Goal: Find specific page/section: Find specific page/section

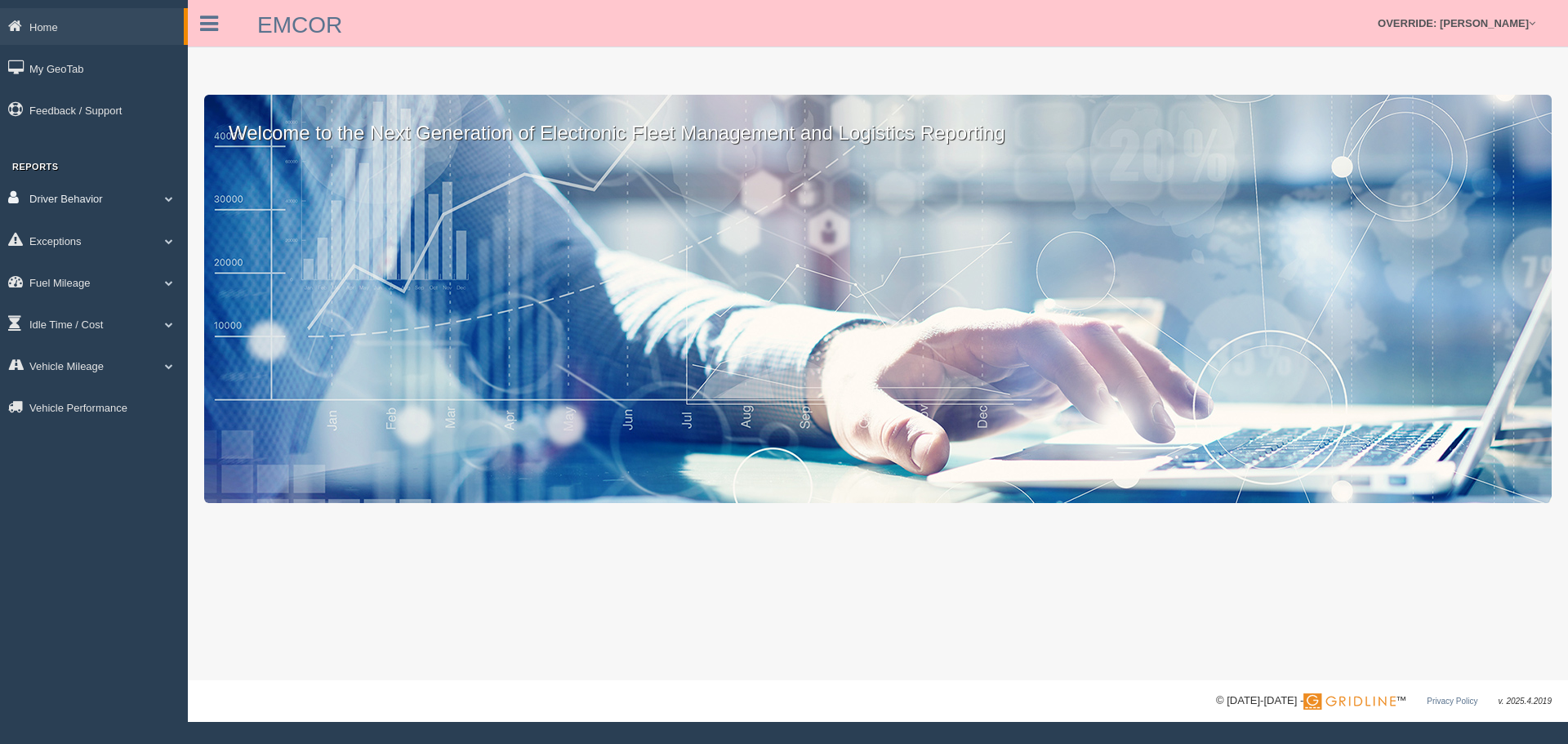
click at [106, 193] on link "Driver Behavior" at bounding box center [94, 198] width 188 height 37
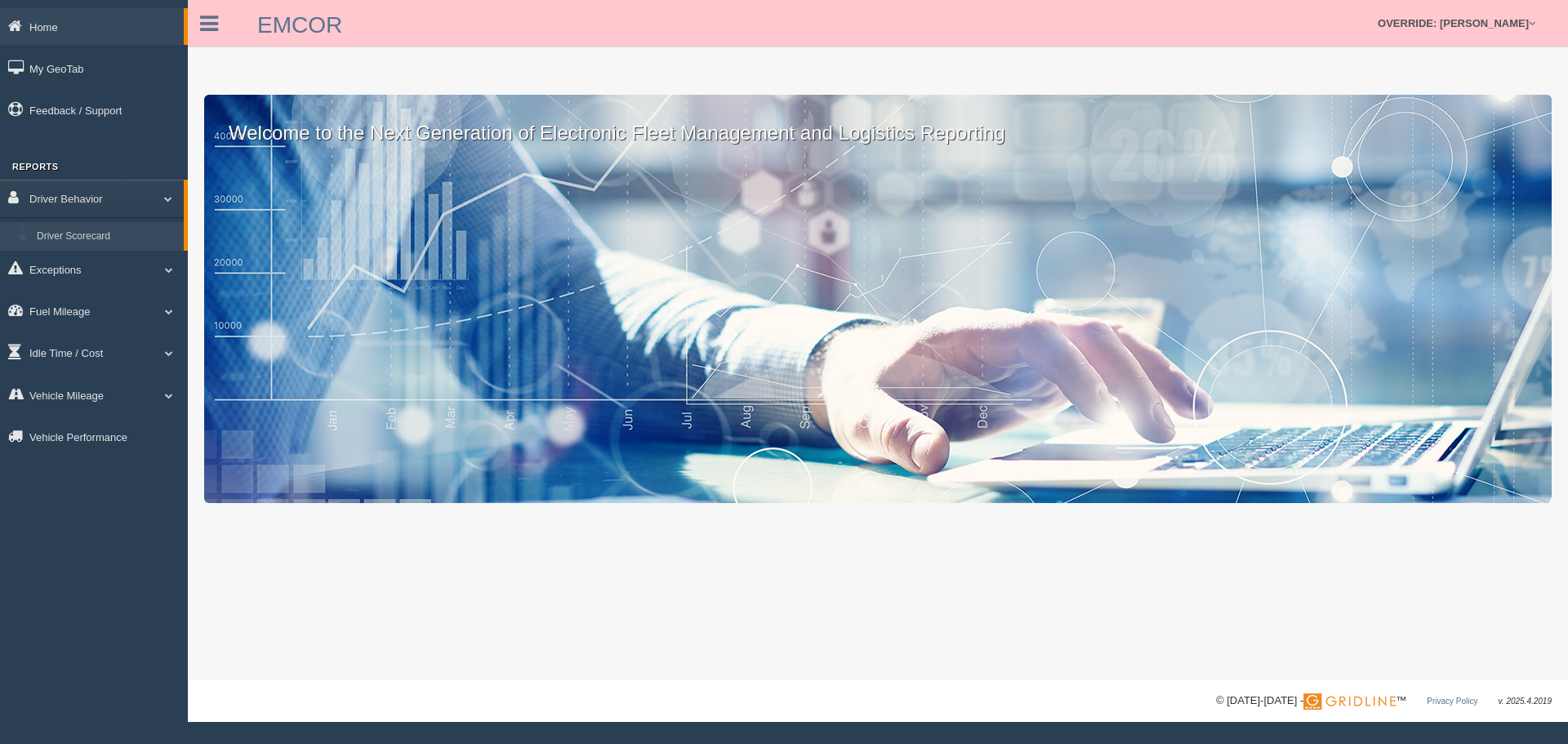
click at [70, 230] on link "Driver Scorecard" at bounding box center [106, 236] width 155 height 29
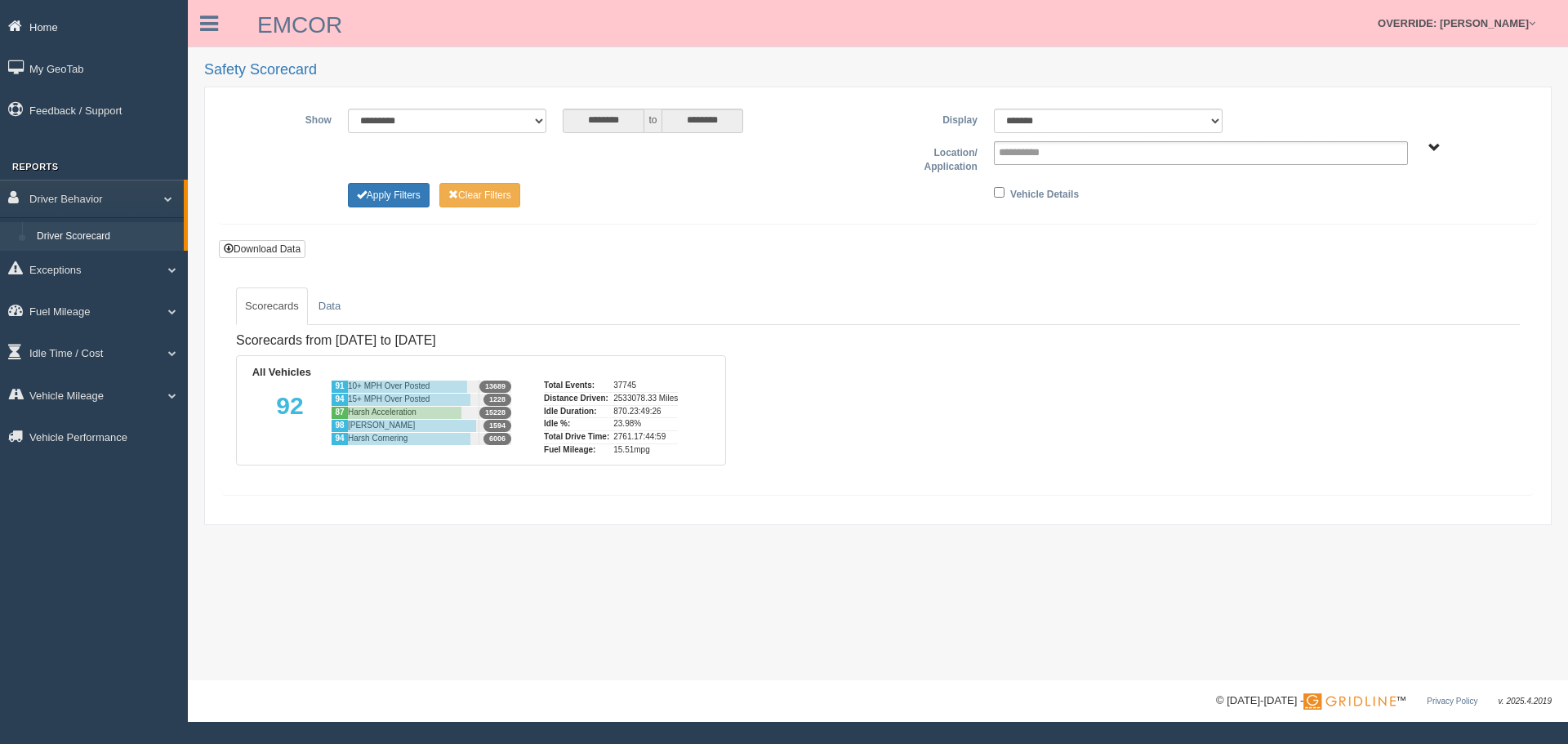
click at [46, 27] on link "Home" at bounding box center [94, 27] width 188 height 37
